Goal: Transaction & Acquisition: Purchase product/service

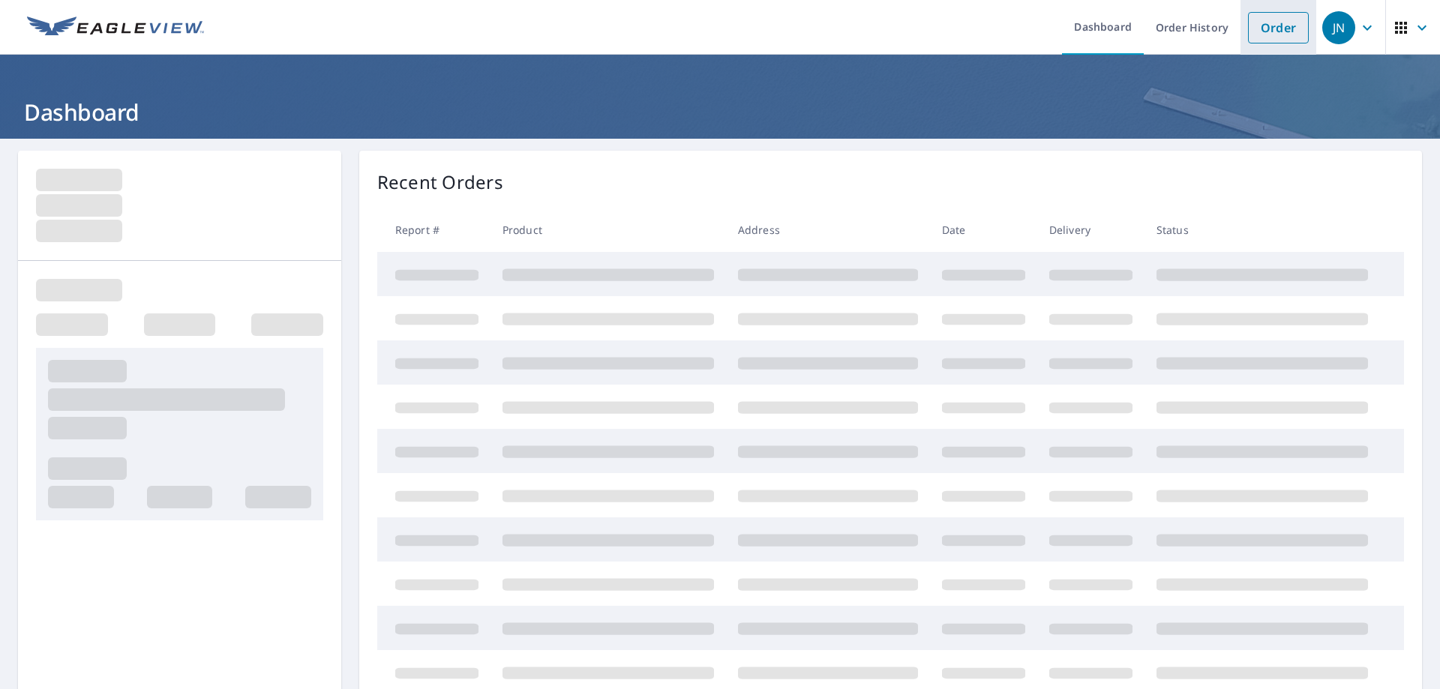
click at [1284, 20] on link "Order" at bounding box center [1278, 28] width 61 height 32
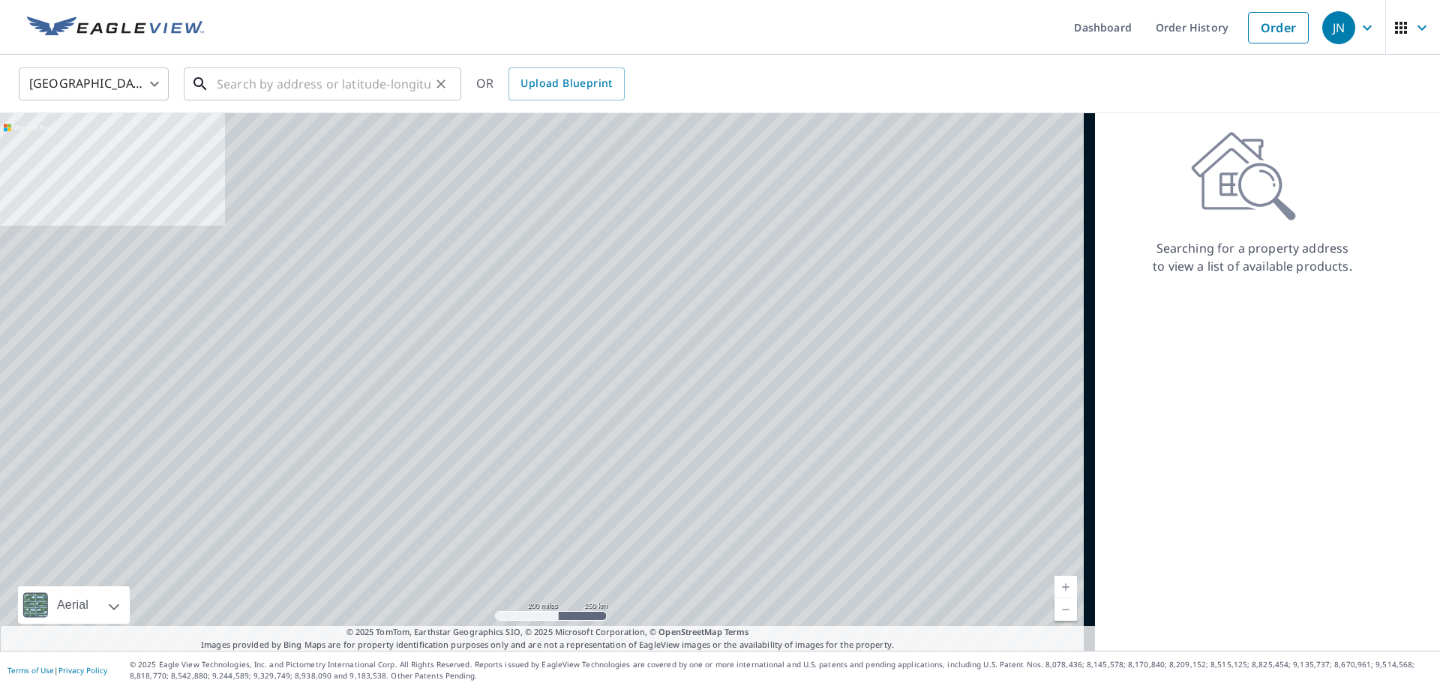
click at [345, 86] on input "text" at bounding box center [324, 84] width 214 height 42
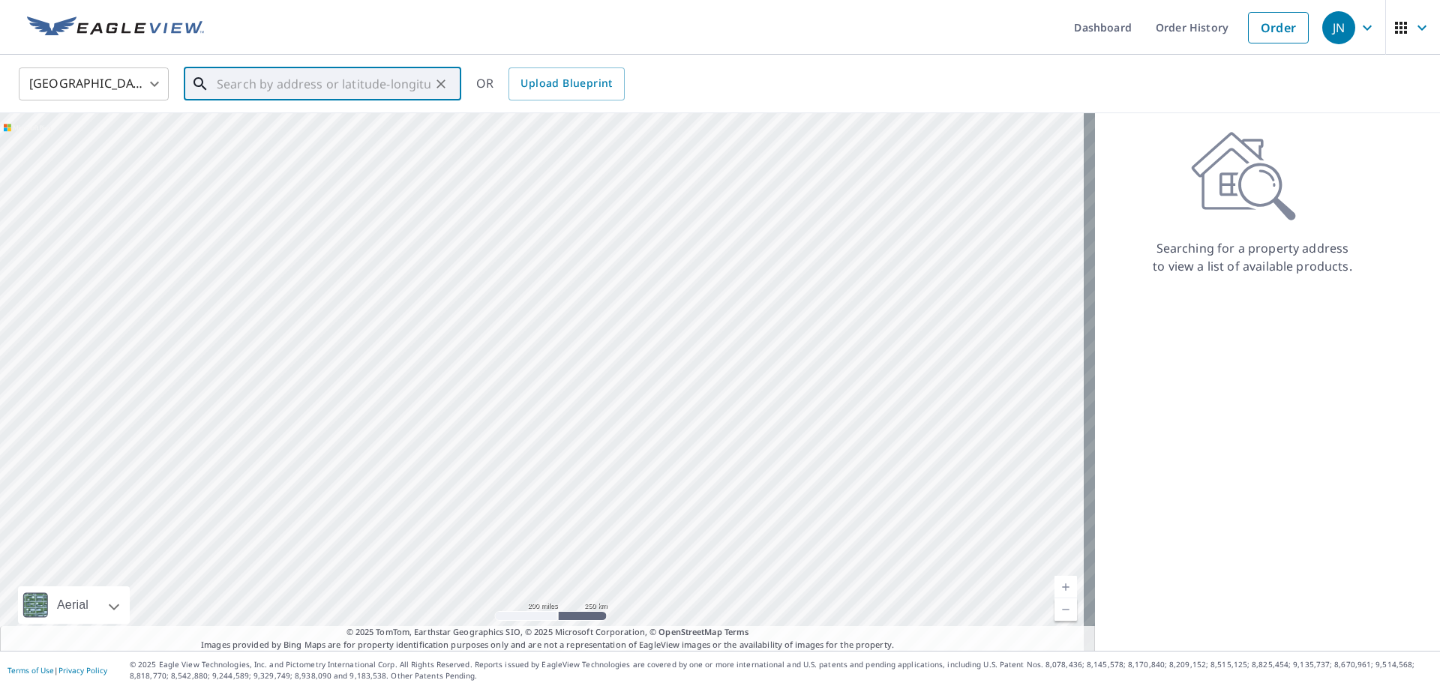
paste input "08MHETBLV1"
type input "08MHETBLV1"
drag, startPoint x: 345, startPoint y: 86, endPoint x: 180, endPoint y: 62, distance: 166.7
click at [180, 62] on div "United States [GEOGRAPHIC_DATA] ​ 08MHETBLV1 ​ Match not found OR Upload Bluepr…" at bounding box center [720, 84] width 1440 height 59
paste input "22983 Fontwell Sq"
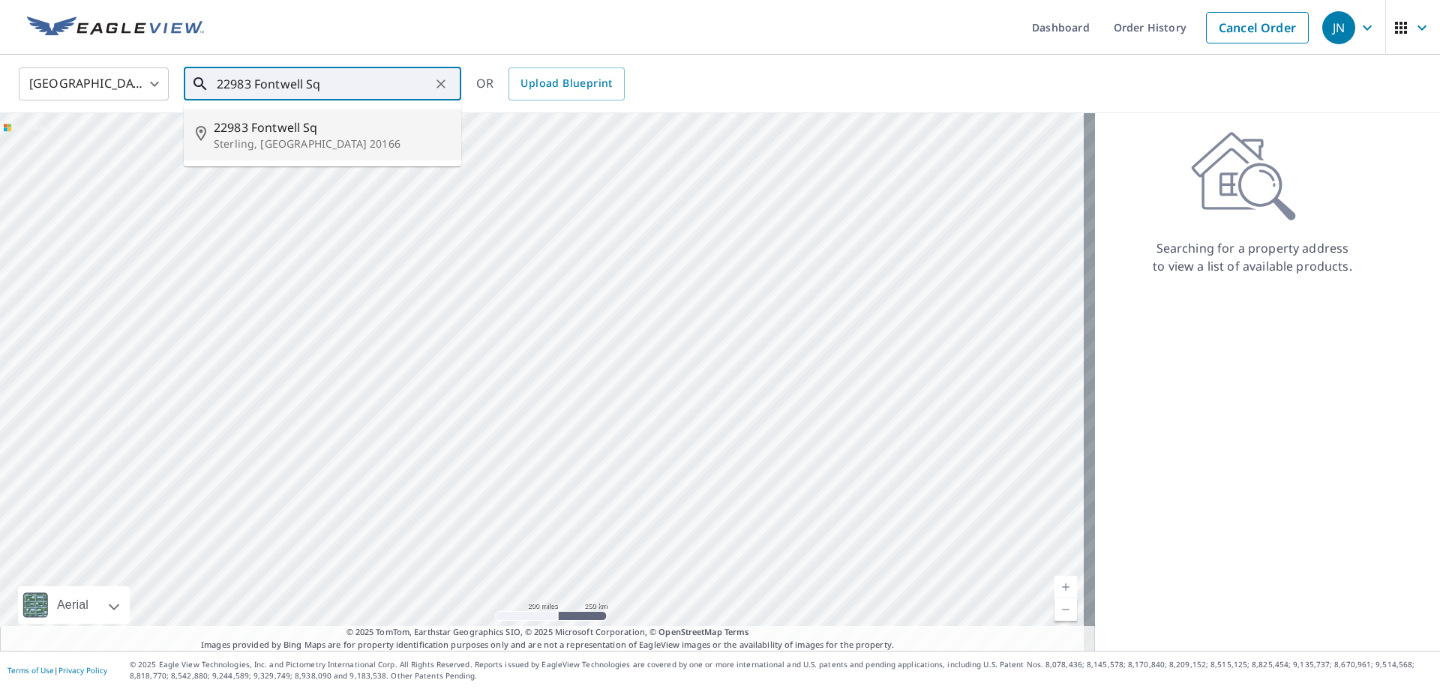
click at [297, 137] on p "Sterling, [GEOGRAPHIC_DATA] 20166" at bounding box center [332, 144] width 236 height 15
type input "[STREET_ADDRESS]"
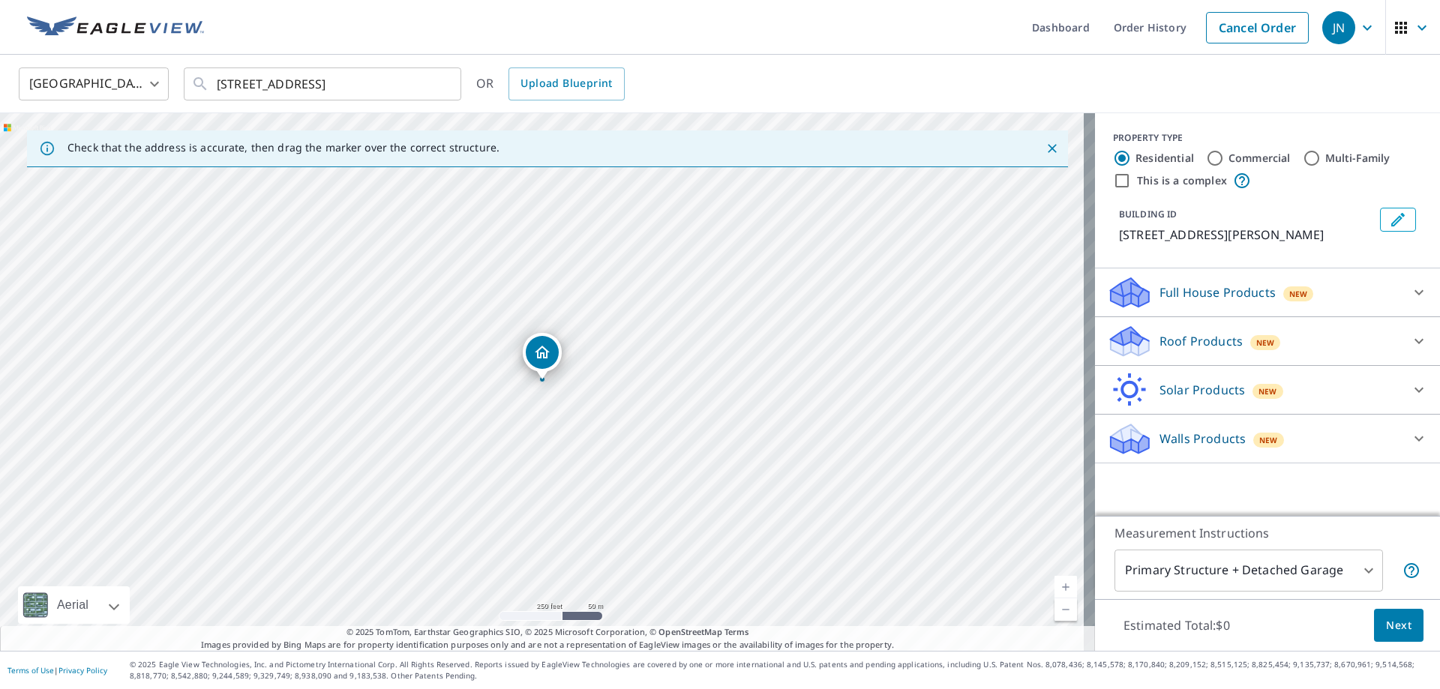
click at [1401, 344] on div at bounding box center [1419, 341] width 36 height 36
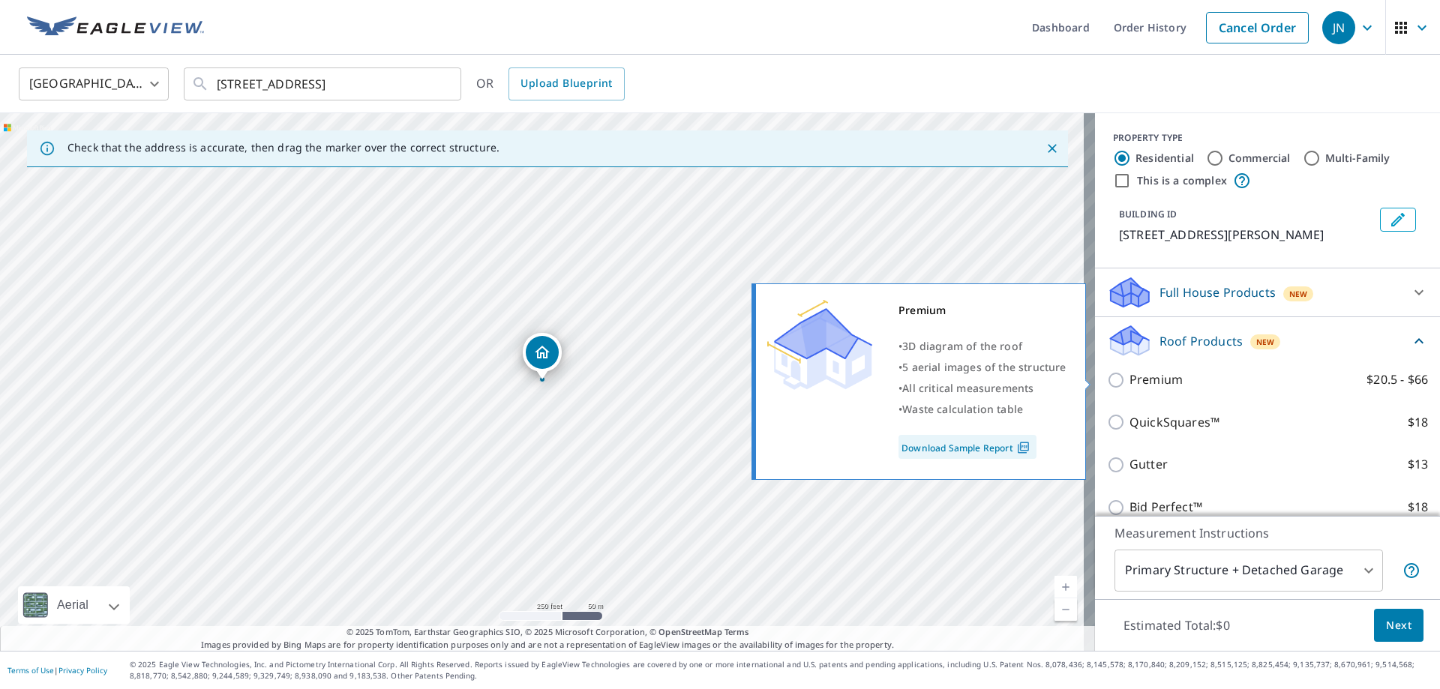
click at [1159, 379] on p "Premium" at bounding box center [1156, 380] width 53 height 19
click at [1130, 379] on input "Premium $20.5 - $66" at bounding box center [1118, 380] width 23 height 18
checkbox input "true"
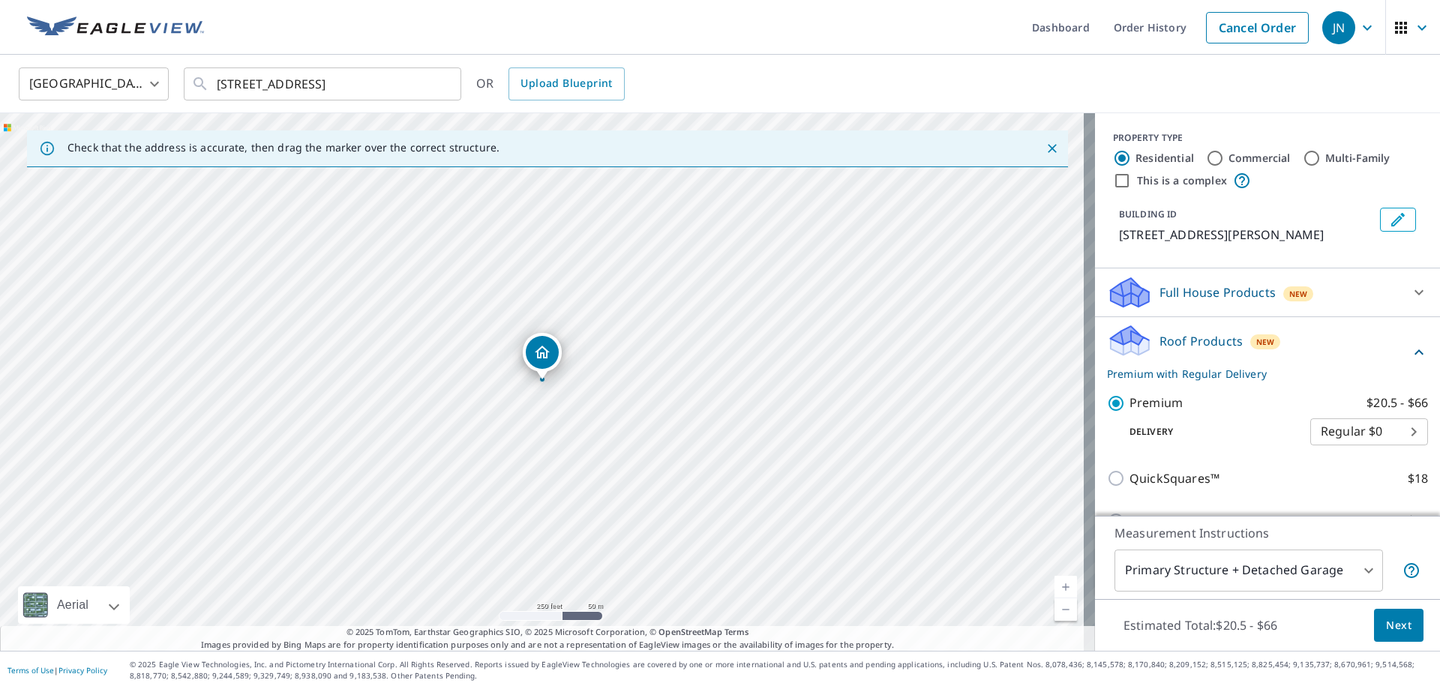
click at [1388, 632] on span "Next" at bounding box center [1399, 626] width 26 height 19
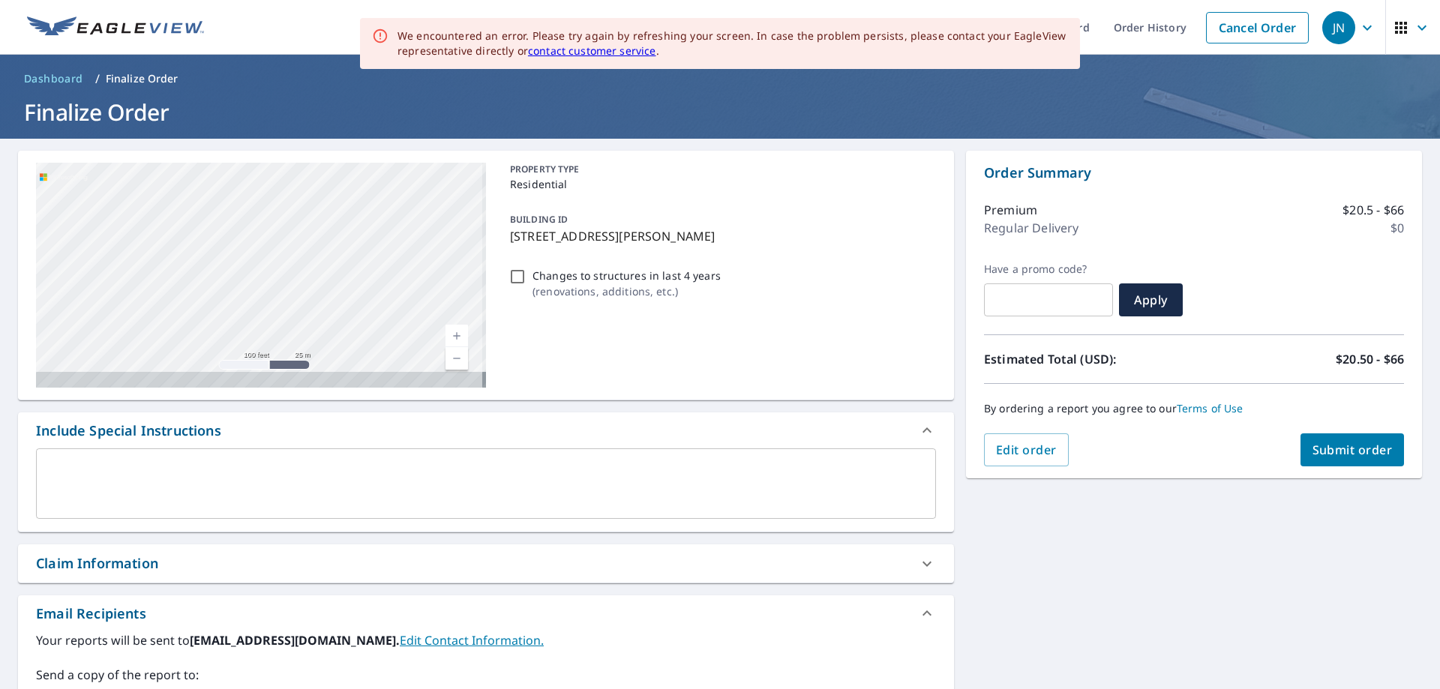
drag, startPoint x: 348, startPoint y: 260, endPoint x: 460, endPoint y: 194, distance: 129.8
click at [491, 173] on div "[STREET_ADDRESS] A standard road map Aerial A detailed look from above Labels L…" at bounding box center [486, 276] width 936 height 250
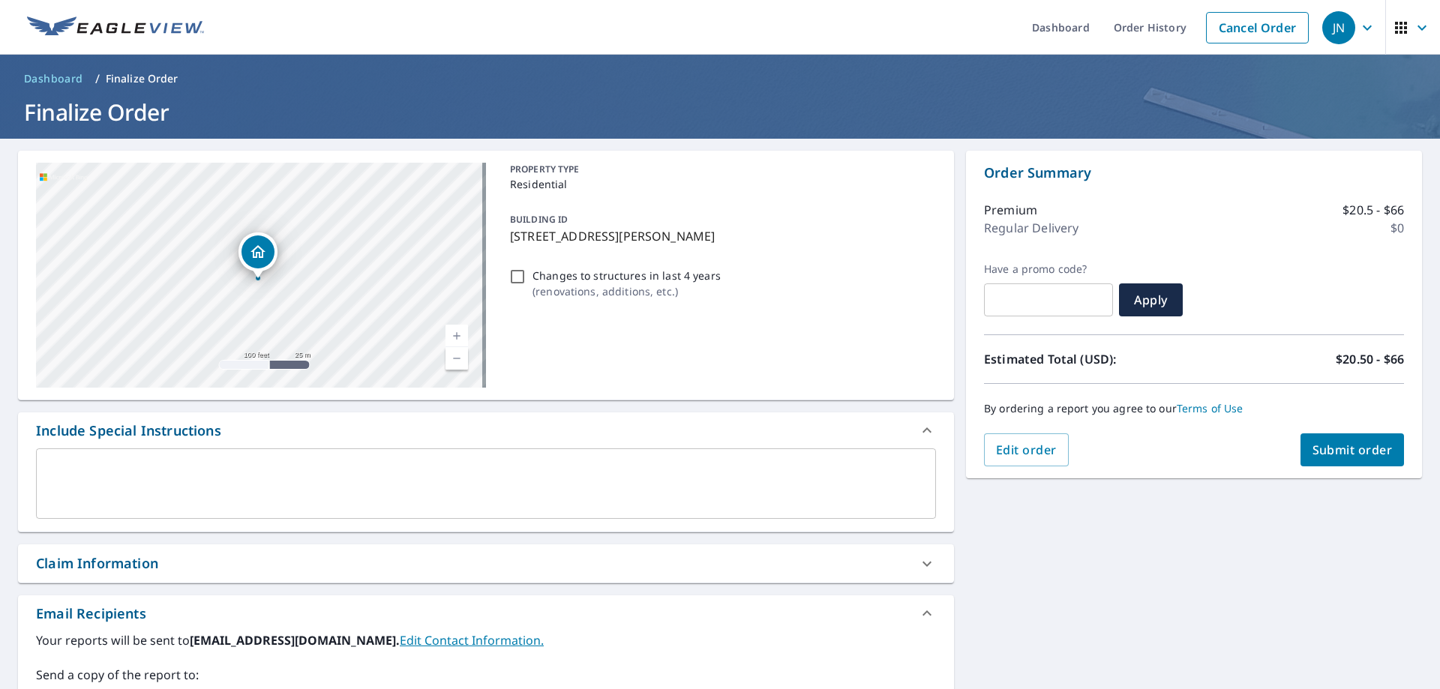
drag, startPoint x: 399, startPoint y: 226, endPoint x: 484, endPoint y: 185, distance: 94.3
click at [484, 185] on div "[STREET_ADDRESS] A standard road map Aerial A detailed look from above Labels L…" at bounding box center [486, 276] width 936 height 250
click at [439, 266] on div "[STREET_ADDRESS]" at bounding box center [261, 275] width 450 height 225
drag, startPoint x: 390, startPoint y: 300, endPoint x: 449, endPoint y: 245, distance: 81.2
click at [449, 245] on div "[STREET_ADDRESS]" at bounding box center [261, 275] width 450 height 225
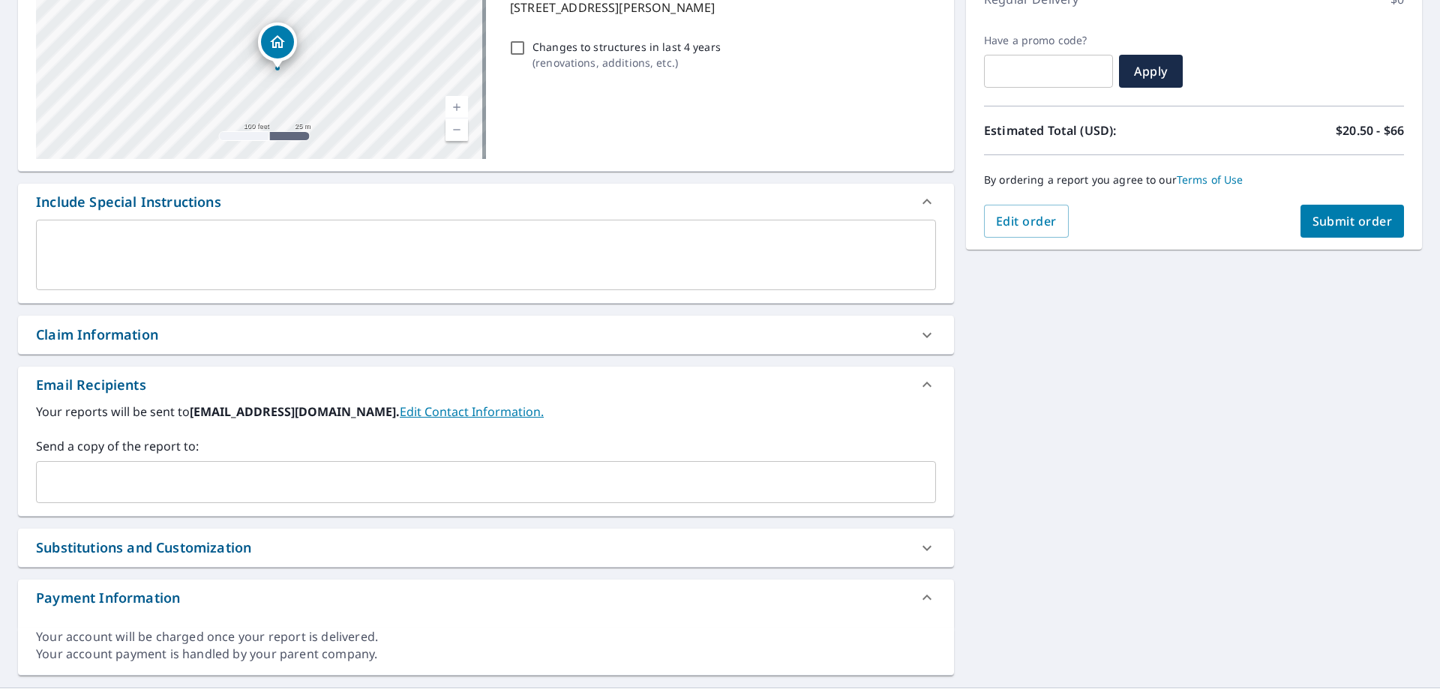
scroll to position [266, 0]
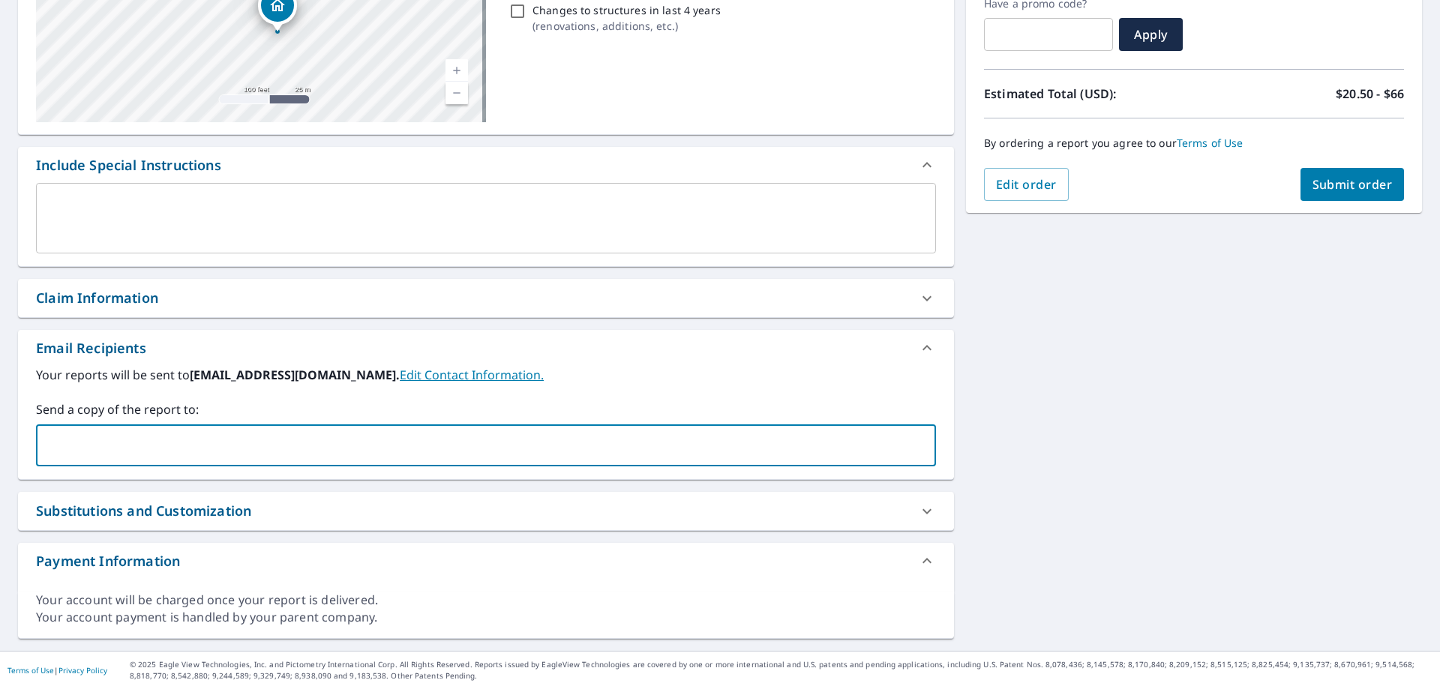
click at [205, 455] on input "text" at bounding box center [475, 445] width 864 height 29
paste input "[EMAIL_ADDRESS][DOMAIN_NAME]"
type input "[EMAIL_ADDRESS][DOMAIN_NAME]"
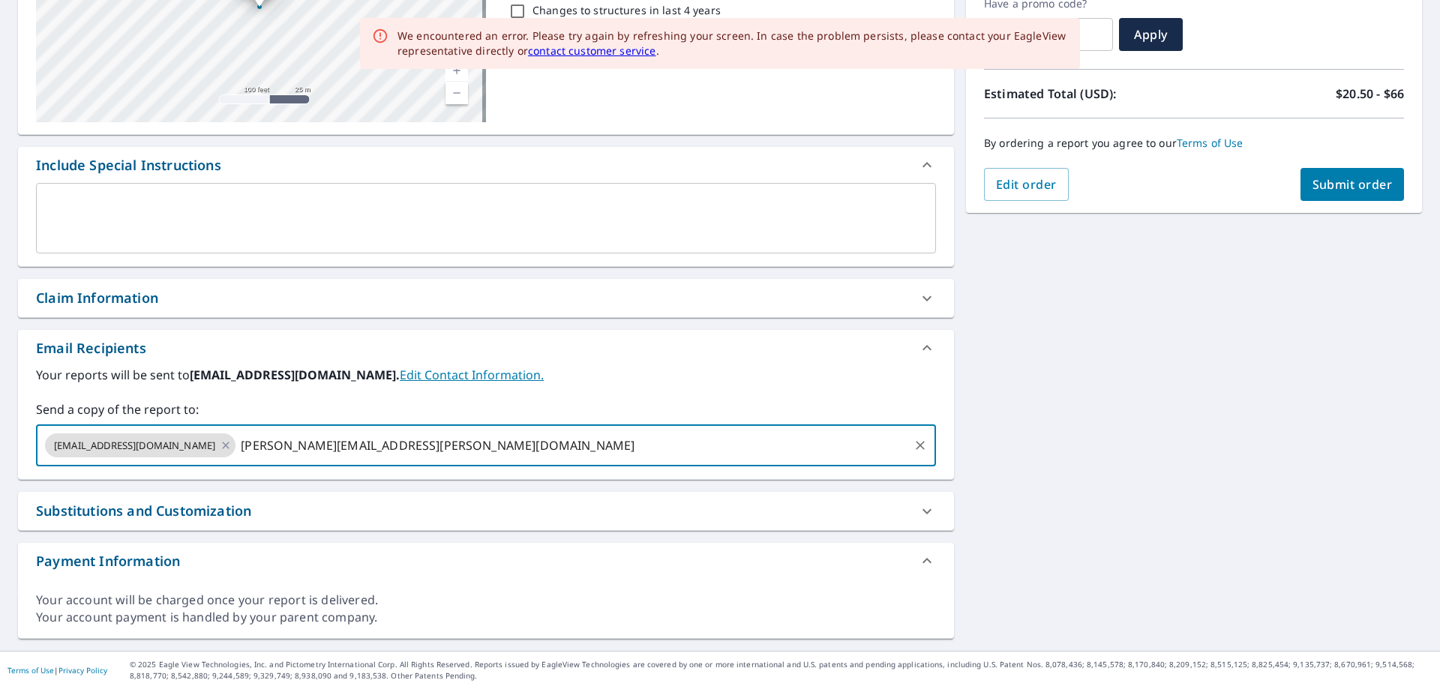
type input "[PERSON_NAME][EMAIL_ADDRESS][PERSON_NAME][DOMAIN_NAME]"
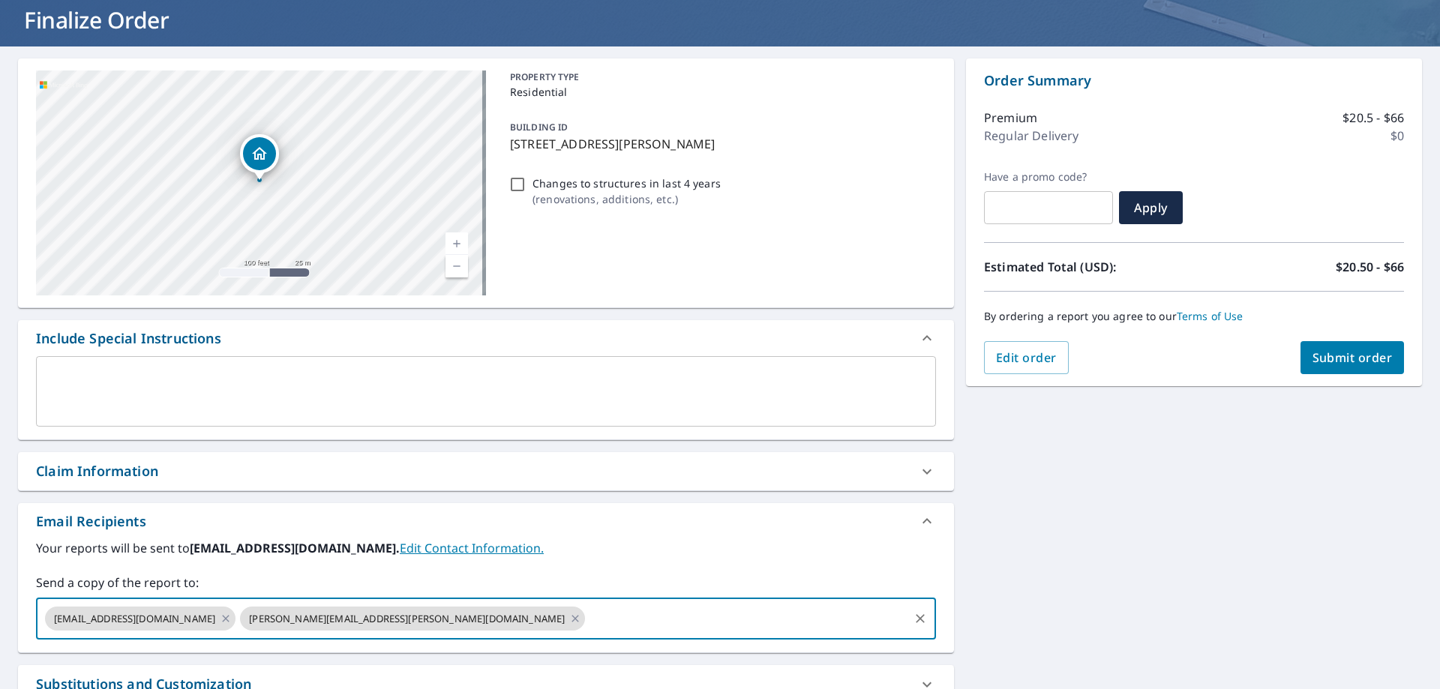
scroll to position [0, 0]
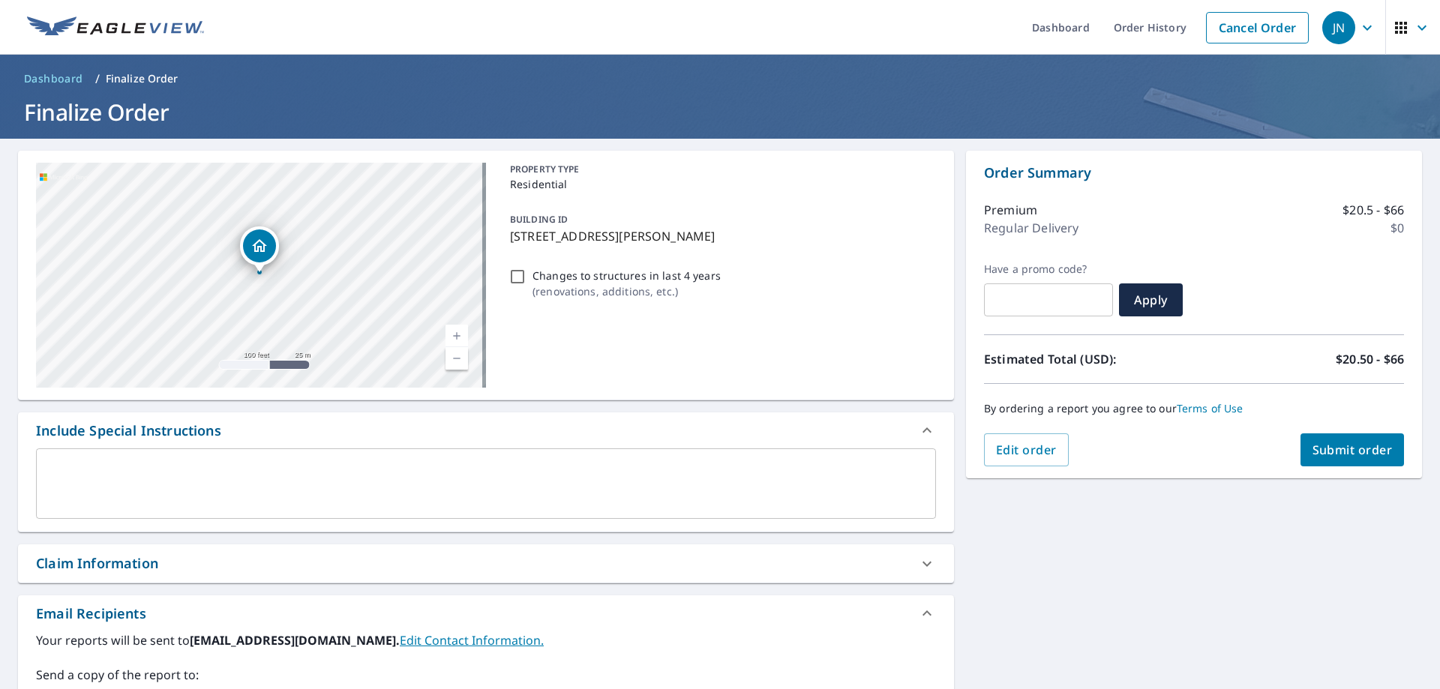
click at [1341, 437] on button "Submit order" at bounding box center [1353, 450] width 104 height 33
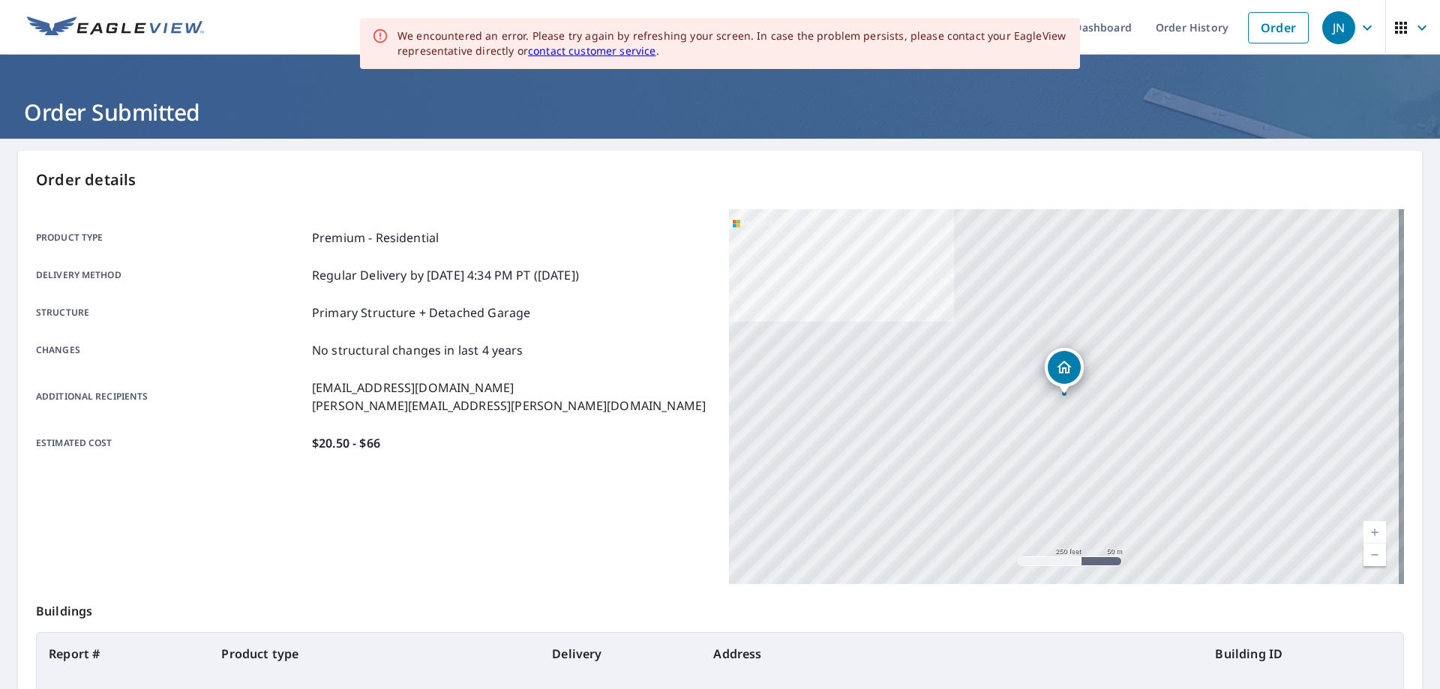
click at [690, 239] on div "Product type Premium - Residential" at bounding box center [373, 238] width 675 height 18
